Goal: Task Accomplishment & Management: Manage account settings

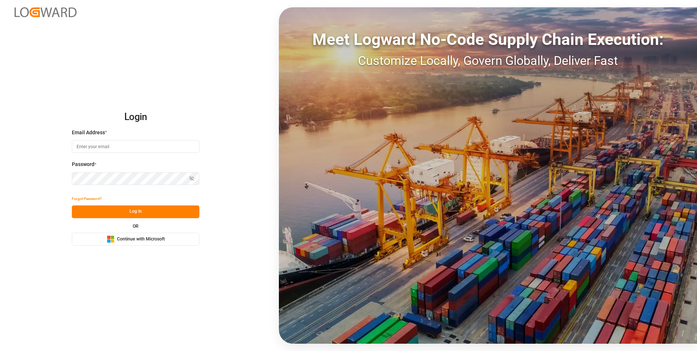
type input "[EMAIL_ADDRESS][DOMAIN_NAME]"
click at [137, 212] on button "Log In" at bounding box center [136, 211] width 128 height 13
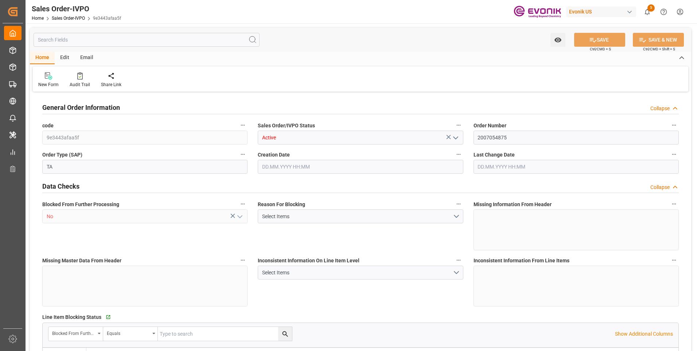
type input "TNTUN"
type input "0"
type input "2"
type input "3"
type input "2"
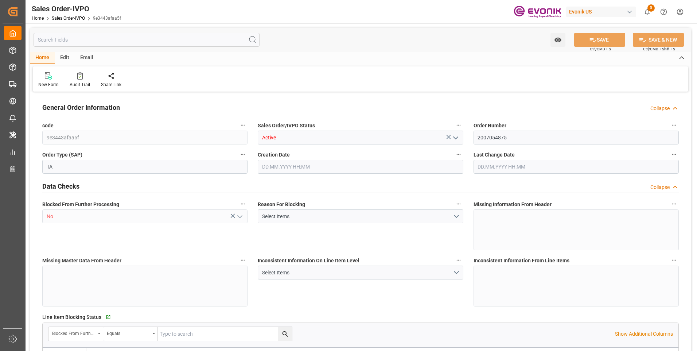
type input "39602.08"
type input "35.7032"
type input "34000"
type input "60"
type input "[DATE] 17:21"
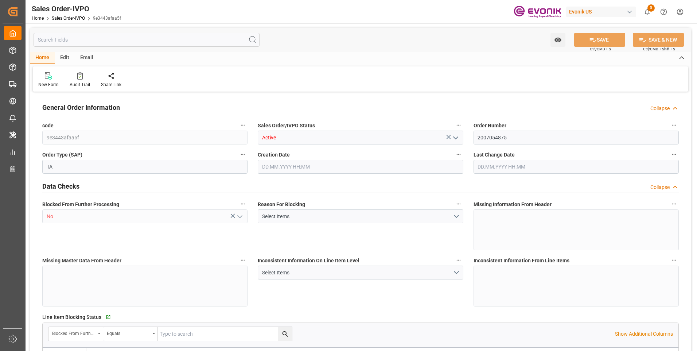
type input "[DATE] 20:09"
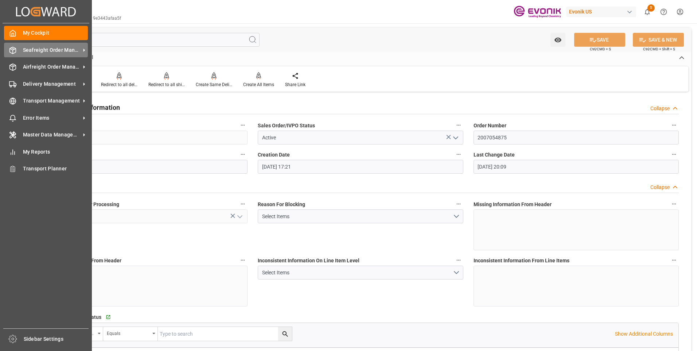
click at [11, 51] on icon at bounding box center [12, 50] width 7 height 7
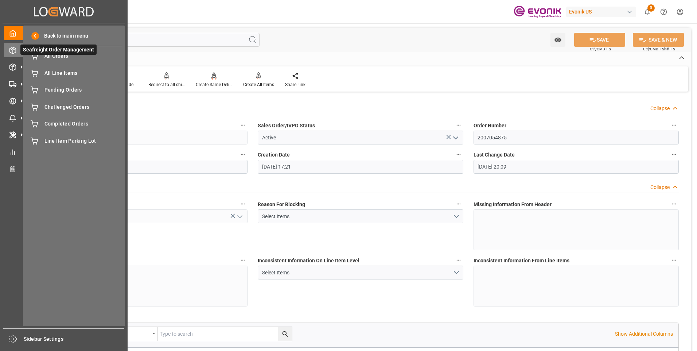
click at [75, 53] on span "Seafreight Order Management" at bounding box center [58, 49] width 76 height 10
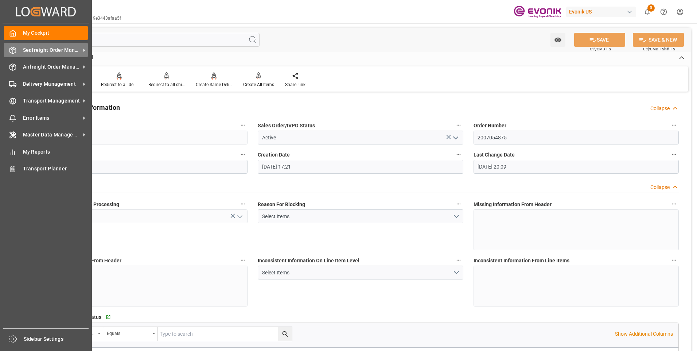
click at [38, 49] on span "Seafreight Order Management" at bounding box center [52, 50] width 58 height 8
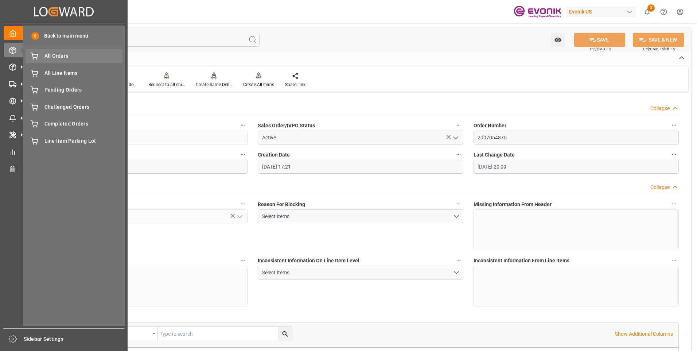
click at [87, 61] on div "All Orders All Orders" at bounding box center [74, 56] width 97 height 14
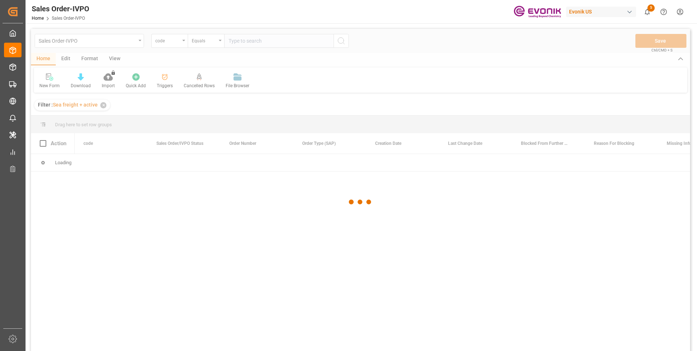
click at [183, 43] on div at bounding box center [360, 202] width 659 height 346
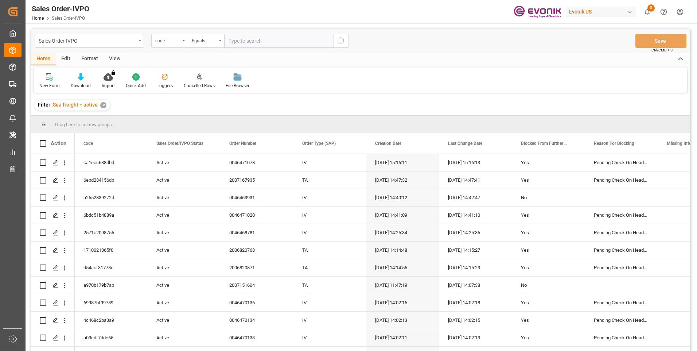
click at [185, 43] on div "code" at bounding box center [169, 41] width 36 height 14
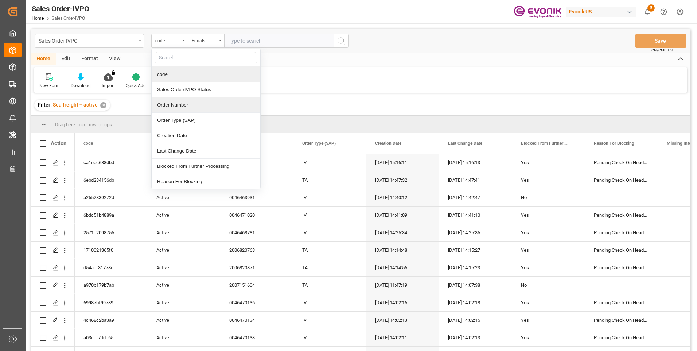
drag, startPoint x: 171, startPoint y: 105, endPoint x: 179, endPoint y: 101, distance: 8.3
click at [172, 105] on div "Order Number" at bounding box center [206, 104] width 109 height 15
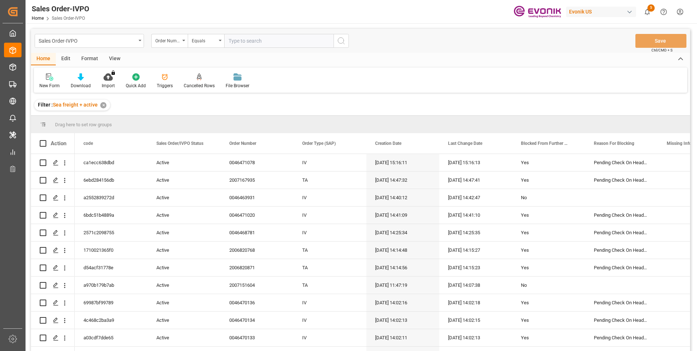
click at [244, 42] on input "text" at bounding box center [278, 41] width 109 height 14
paste input "46459719"
type input "0046459719"
click at [337, 44] on button "search button" at bounding box center [341, 41] width 15 height 14
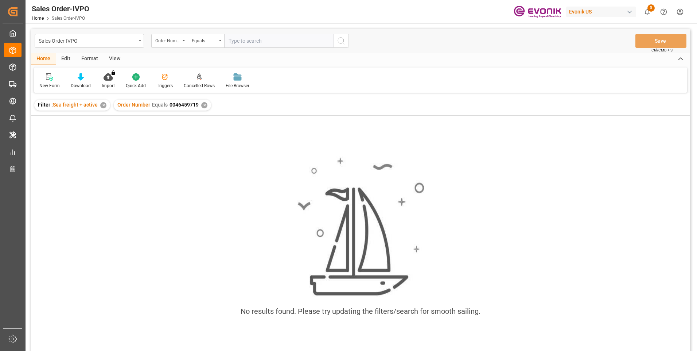
click at [205, 106] on div "✕" at bounding box center [204, 105] width 6 height 6
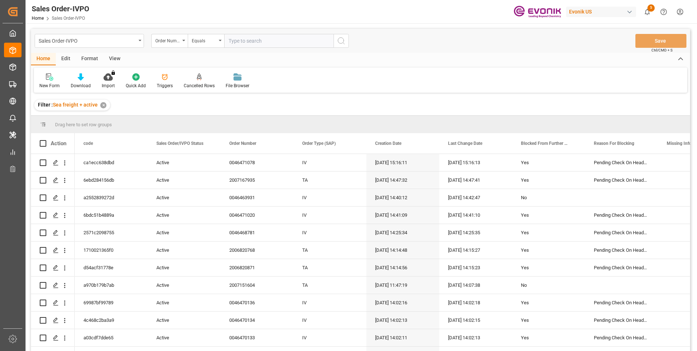
click at [249, 41] on input "text" at bounding box center [278, 41] width 109 height 14
paste input "46459719"
paste input "0046459719"
type input "0046459719"
click at [341, 43] on icon "search button" at bounding box center [341, 40] width 9 height 9
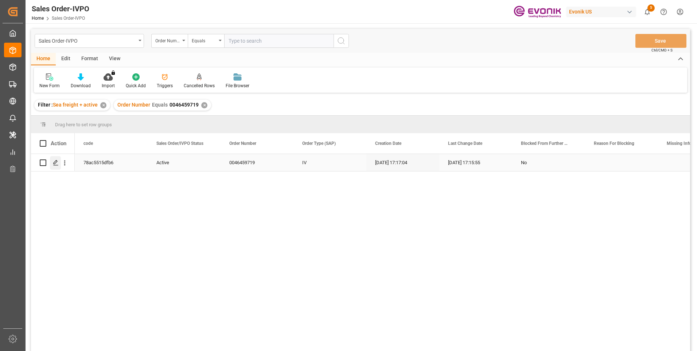
click at [55, 162] on icon "Press SPACE to select this row." at bounding box center [56, 163] width 6 height 6
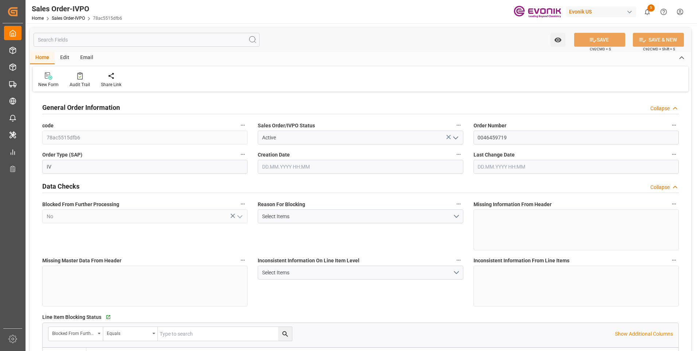
type input "NLRTM"
type input "0"
type input "1"
type input "2"
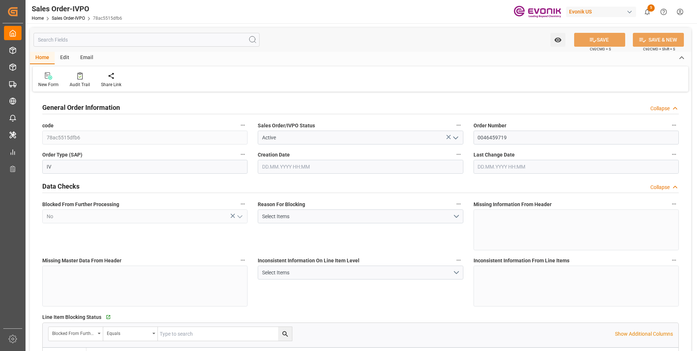
type input "12670.8"
type input "33.408"
type input "17000"
type input "30"
type input "[DATE] 17:17"
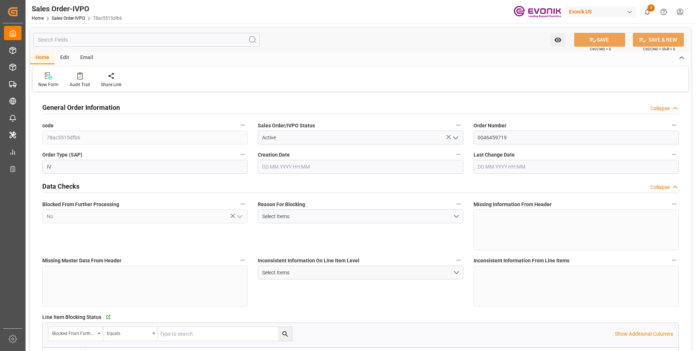
type input "[DATE] 17:15"
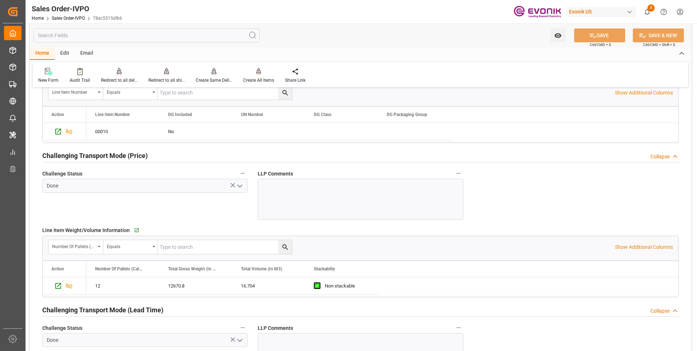
scroll to position [1131, 0]
